Goal: Check status: Check status

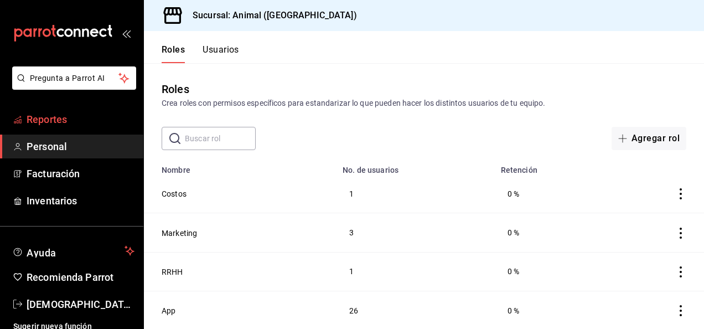
click at [45, 120] on span "Reportes" at bounding box center [81, 119] width 108 height 15
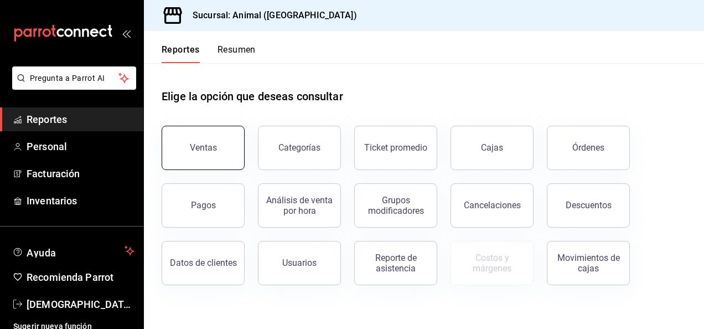
click at [220, 156] on button "Ventas" at bounding box center [203, 148] width 83 height 44
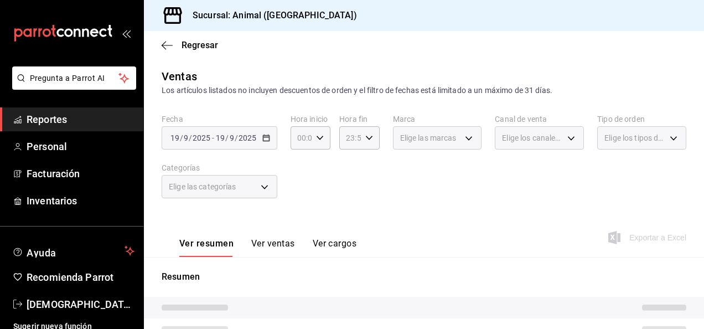
click at [261, 140] on div "[DATE] [DATE] - [DATE] [DATE]" at bounding box center [220, 137] width 116 height 23
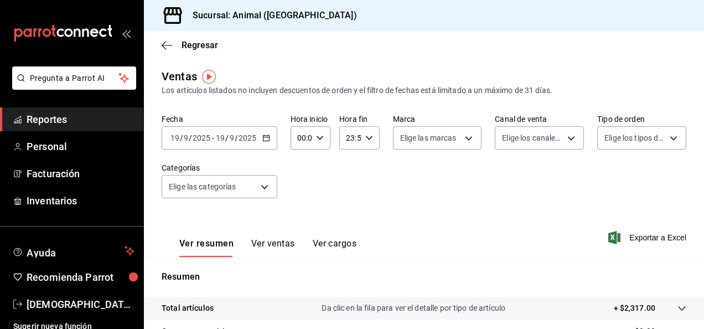
click at [266, 138] on icon "button" at bounding box center [266, 138] width 8 height 8
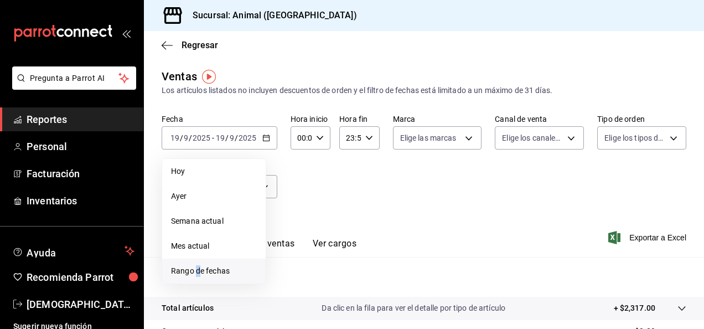
drag, startPoint x: 249, startPoint y: 271, endPoint x: 198, endPoint y: 269, distance: 51.0
click at [198, 269] on span "Rango de fechas" at bounding box center [214, 271] width 86 height 12
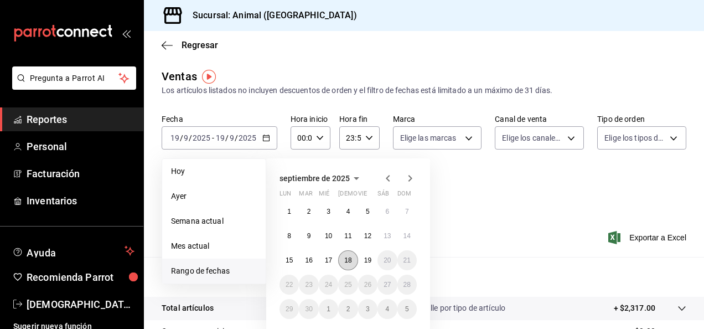
click at [347, 257] on abbr "18" at bounding box center [347, 260] width 7 height 8
click at [362, 257] on button "19" at bounding box center [367, 260] width 19 height 20
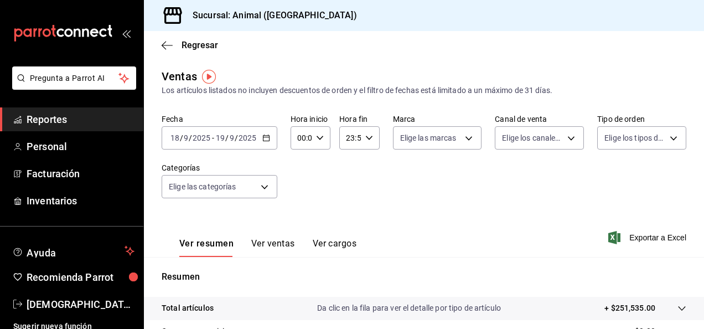
click at [321, 138] on icon "button" at bounding box center [320, 138] width 8 height 8
click at [298, 212] on span "04" at bounding box center [299, 216] width 2 height 9
type input "04:00"
click at [318, 164] on span "00" at bounding box center [319, 166] width 2 height 9
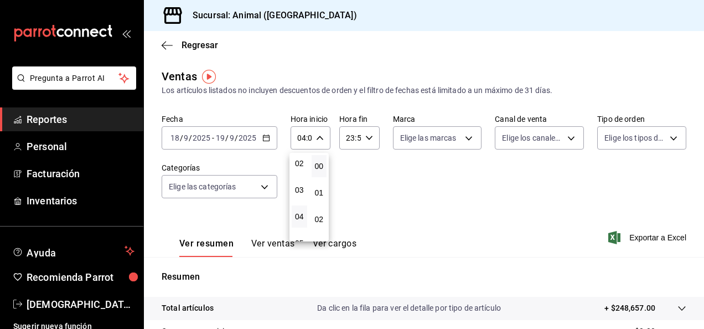
click at [369, 141] on div at bounding box center [352, 164] width 704 height 329
click at [366, 140] on \(Stroke\) "button" at bounding box center [368, 138] width 7 height 4
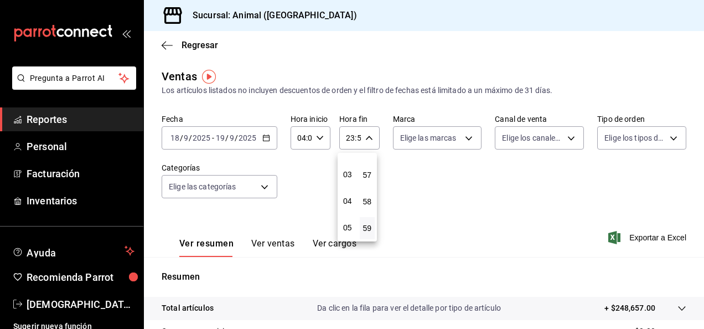
scroll to position [70, 0]
click at [349, 204] on span "04" at bounding box center [348, 202] width 2 height 9
click at [367, 164] on span "00" at bounding box center [367, 166] width 2 height 9
type input "04:00"
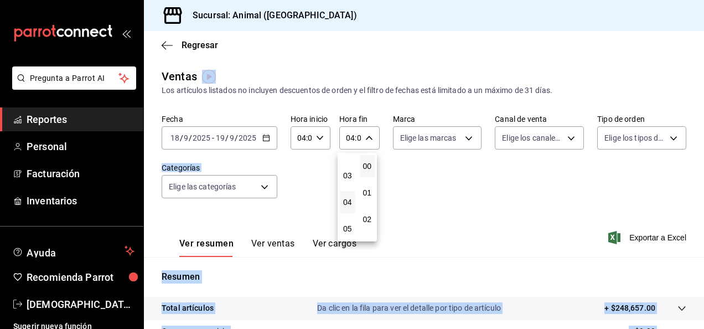
drag, startPoint x: 700, startPoint y: 102, endPoint x: 706, endPoint y: 186, distance: 84.3
click at [704, 186] on html "Pregunta a Parrot AI Reportes Personal Facturación Inventarios Ayuda Recomienda…" at bounding box center [352, 164] width 704 height 329
drag, startPoint x: 706, startPoint y: 186, endPoint x: 623, endPoint y: 208, distance: 85.8
click at [623, 208] on div at bounding box center [352, 164] width 704 height 329
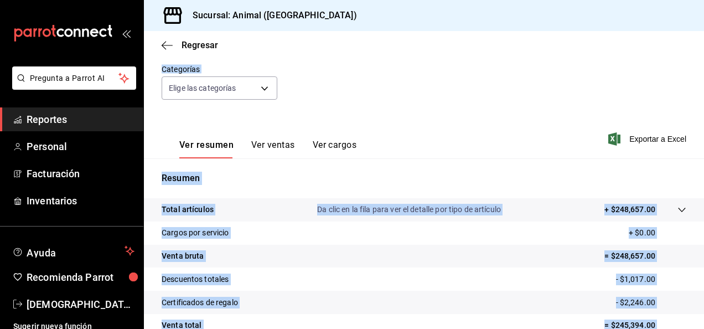
scroll to position [202, 0]
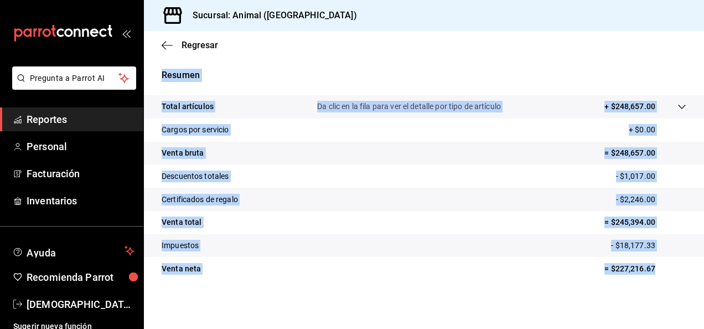
drag, startPoint x: 514, startPoint y: 290, endPoint x: 239, endPoint y: 78, distance: 348.1
click at [239, 78] on p "Resumen" at bounding box center [424, 75] width 525 height 13
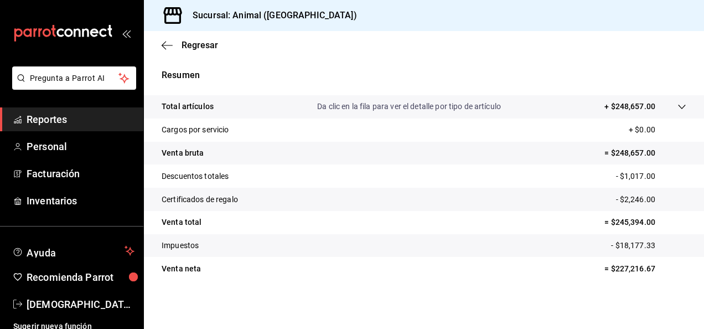
click at [482, 59] on div "Regresar" at bounding box center [424, 45] width 560 height 28
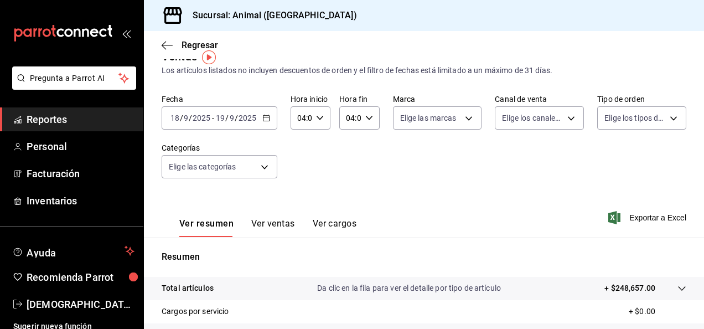
scroll to position [14, 0]
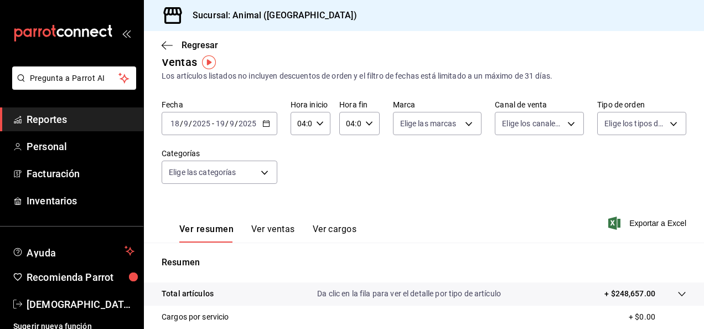
click at [266, 124] on icon "button" at bounding box center [266, 124] width 8 height 8
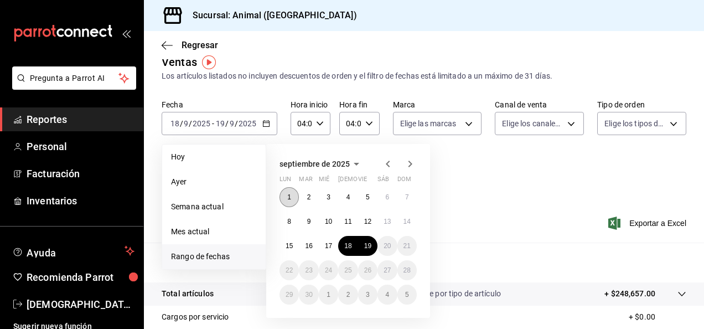
click at [289, 198] on abbr "1" at bounding box center [289, 197] width 4 height 8
click at [369, 249] on abbr "19" at bounding box center [367, 246] width 7 height 8
